Goal: Task Accomplishment & Management: Manage account settings

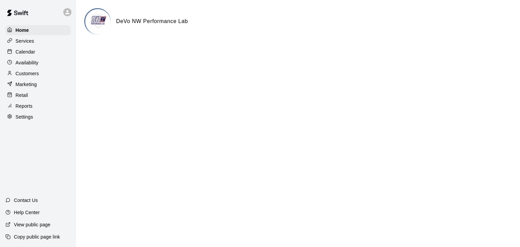
click at [29, 52] on p "Calendar" at bounding box center [26, 51] width 20 height 7
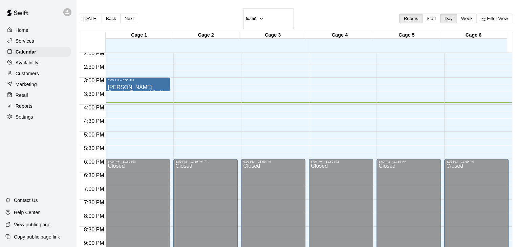
scroll to position [378, 0]
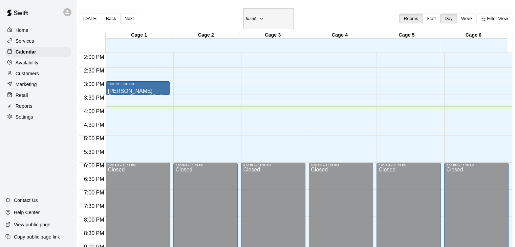
click at [264, 15] on icon "button" at bounding box center [261, 19] width 5 height 8
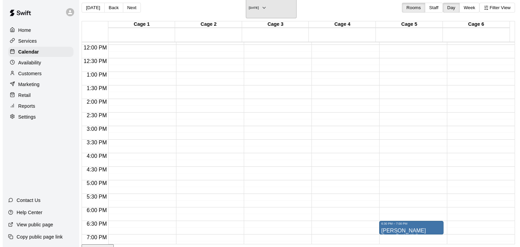
scroll to position [371, 0]
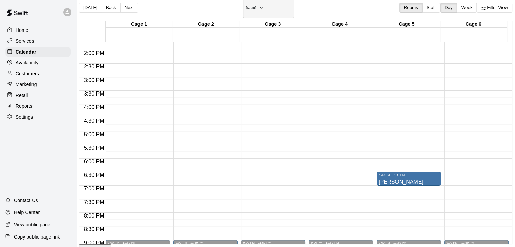
click at [264, 6] on icon "button" at bounding box center [261, 8] width 5 height 8
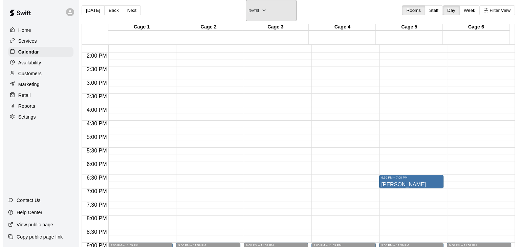
scroll to position [9, 0]
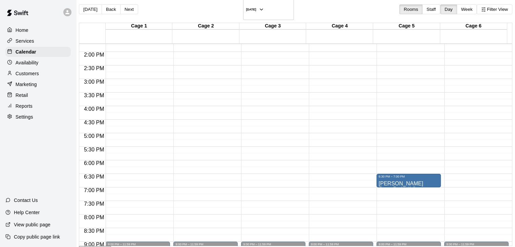
drag, startPoint x: 225, startPoint y: 1, endPoint x: 156, endPoint y: 7, distance: 69.3
click at [156, 7] on div "[DATE] Back [DATE][DATE] Rooms Staff Day Week Filter View" at bounding box center [295, 11] width 433 height 24
click at [253, 8] on h6 "[DATE]" at bounding box center [251, 9] width 10 height 3
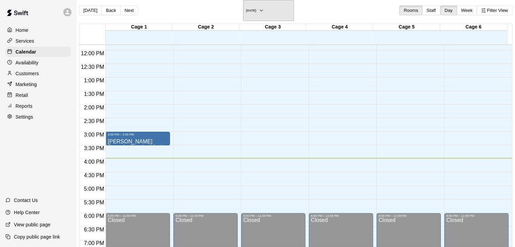
scroll to position [320, 0]
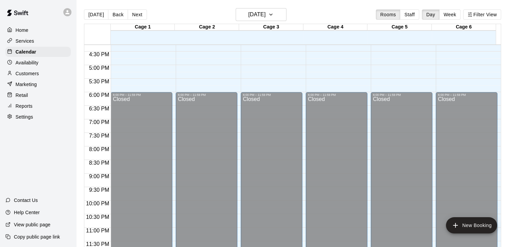
scroll to position [440, 0]
